Goal: Navigation & Orientation: Find specific page/section

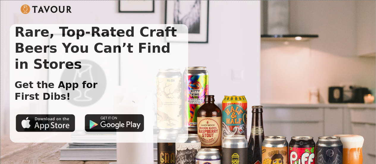
click at [51, 6] on img at bounding box center [46, 9] width 51 height 10
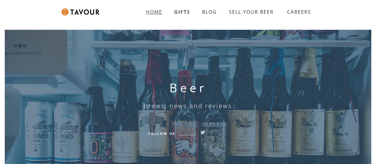
click at [155, 14] on strong "HOME" at bounding box center [154, 12] width 16 height 7
